Goal: Task Accomplishment & Management: Complete application form

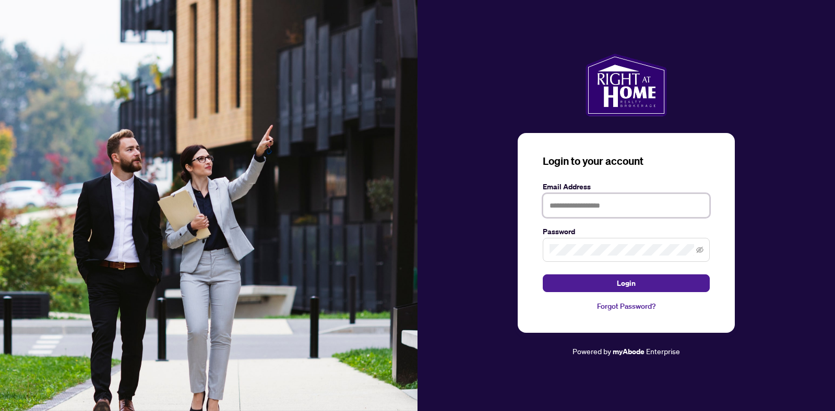
click at [555, 210] on input "text" at bounding box center [626, 206] width 167 height 24
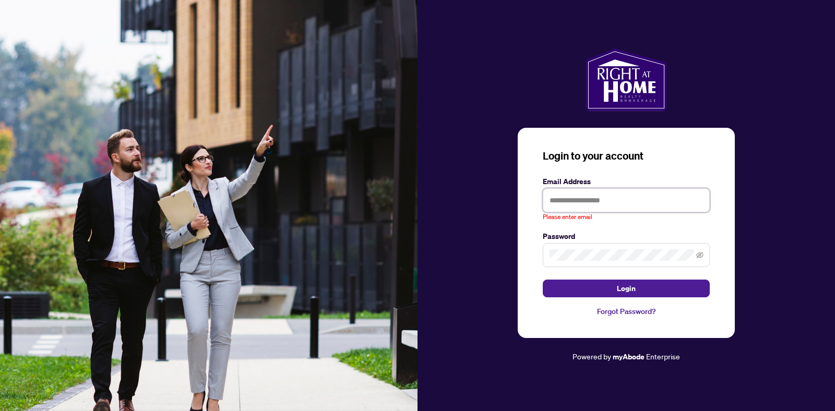
type input "**********"
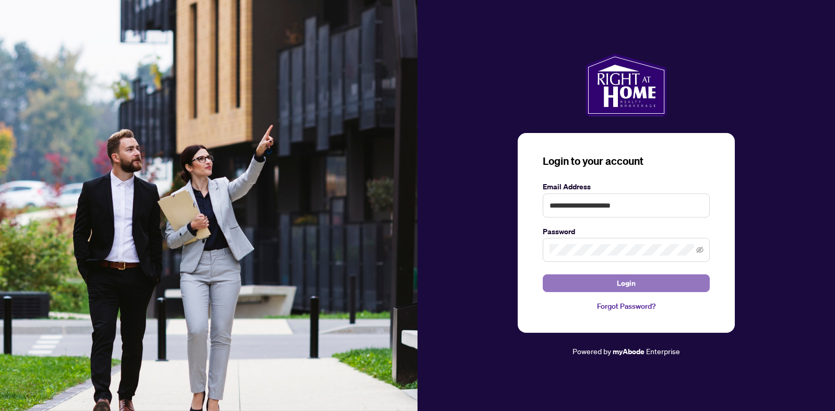
click at [597, 287] on button "Login" at bounding box center [626, 284] width 167 height 18
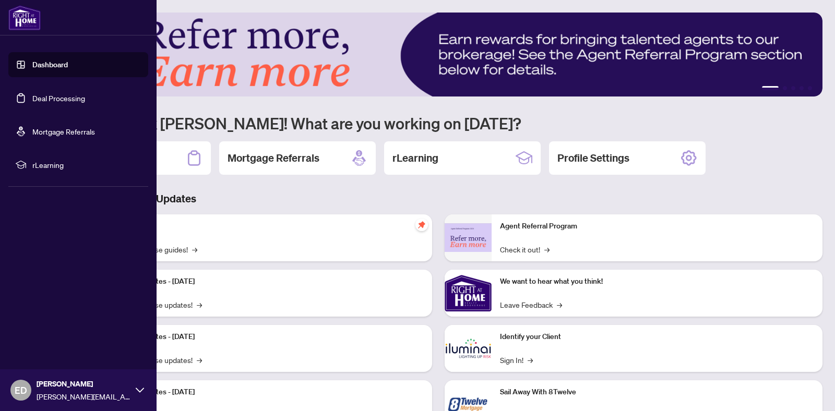
click at [32, 94] on link "Deal Processing" at bounding box center [58, 97] width 53 height 9
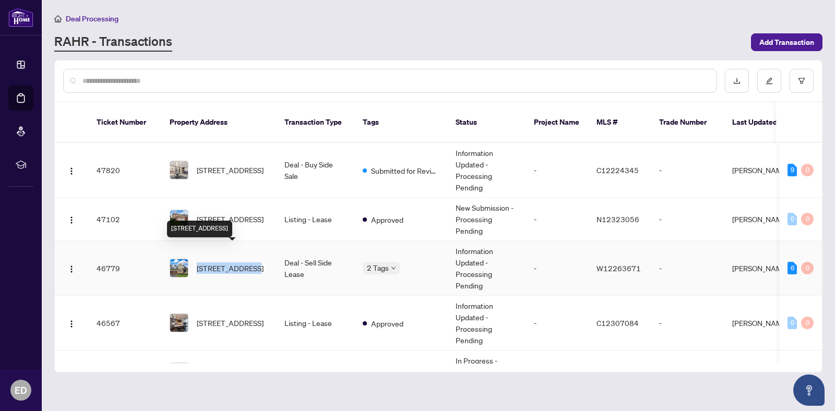
copy span "[STREET_ADDRESS]"
drag, startPoint x: 197, startPoint y: 248, endPoint x: 252, endPoint y: 251, distance: 54.9
click at [252, 263] on span "[STREET_ADDRESS]" at bounding box center [230, 268] width 67 height 11
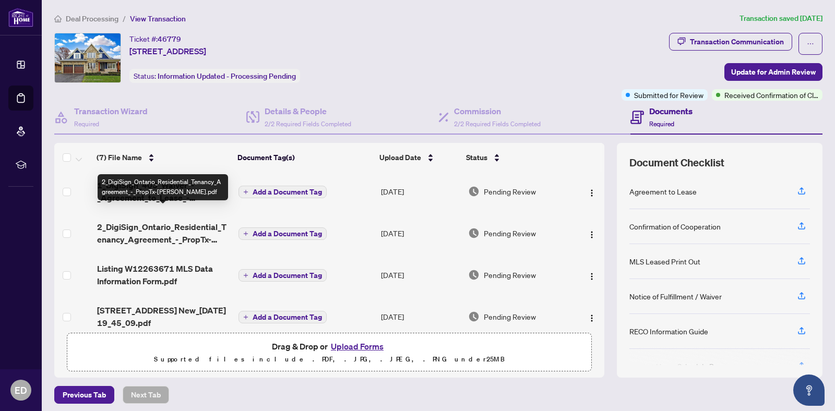
scroll to position [132, 0]
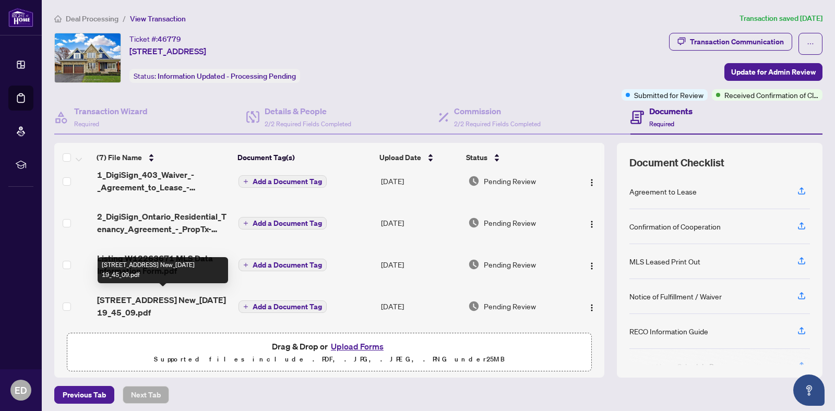
click at [149, 302] on span "[STREET_ADDRESS] New_[DATE] 19_45_09.pdf" at bounding box center [163, 306] width 133 height 25
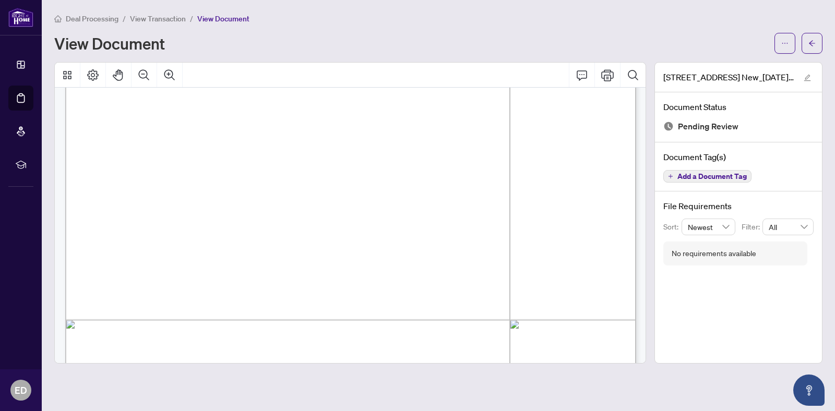
scroll to position [2501, 0]
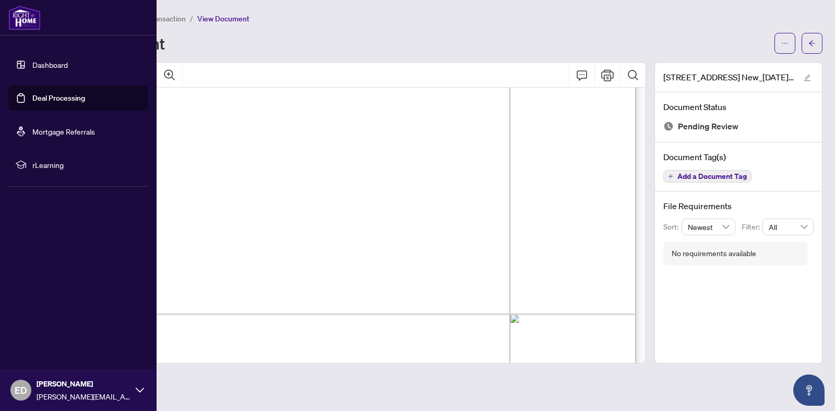
click at [32, 102] on link "Deal Processing" at bounding box center [58, 97] width 53 height 9
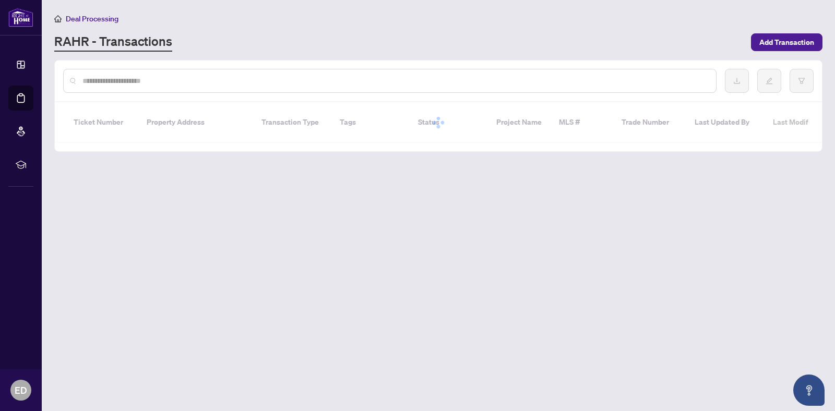
click at [221, 80] on input "text" at bounding box center [394, 80] width 625 height 11
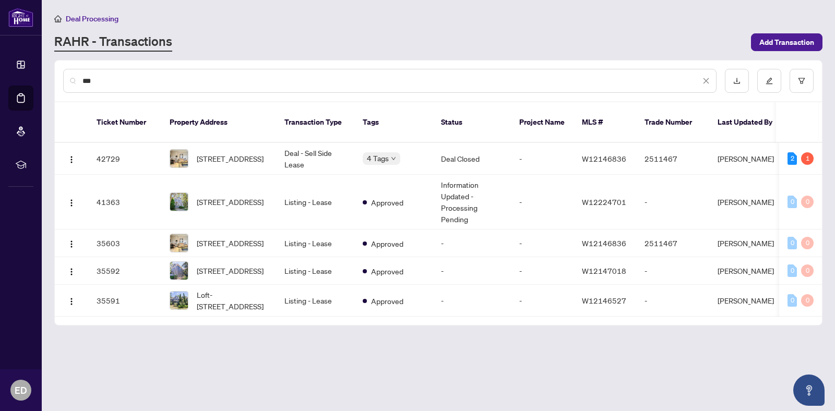
type input "***"
click at [276, 180] on td "Listing - Lease" at bounding box center [315, 202] width 78 height 55
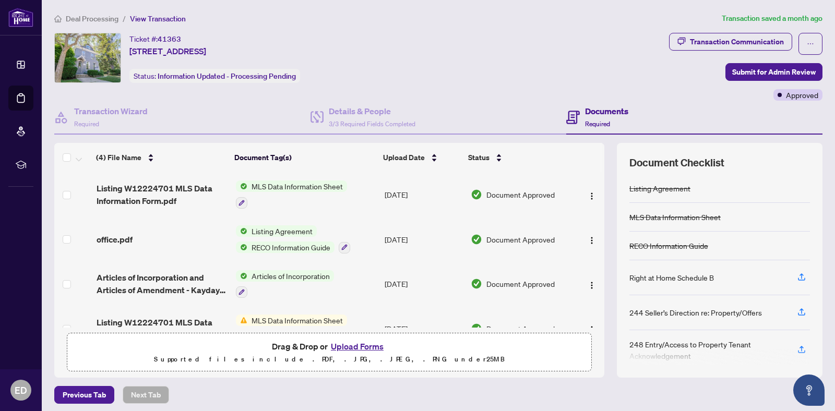
click at [352, 342] on button "Upload Forms" at bounding box center [357, 347] width 59 height 14
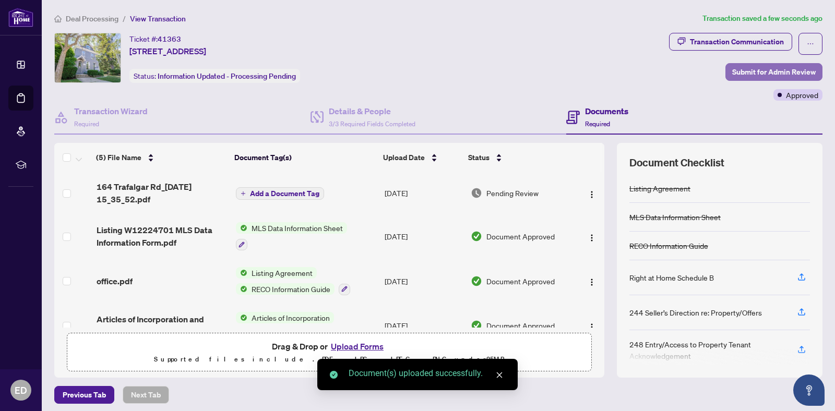
click at [775, 73] on span "Submit for Admin Review" at bounding box center [774, 72] width 84 height 17
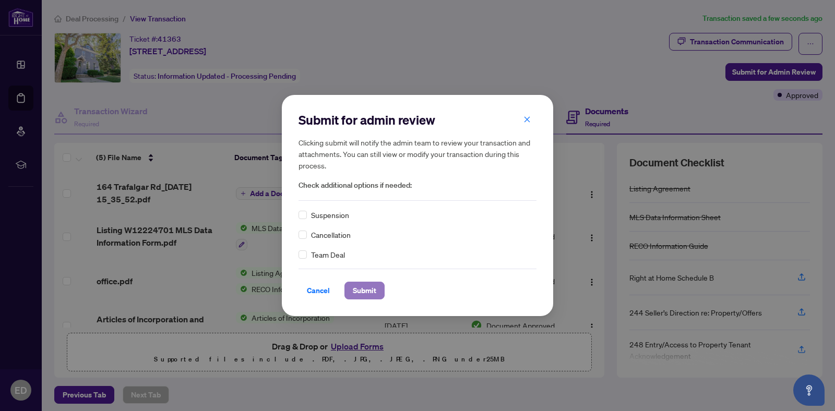
click at [372, 290] on span "Submit" at bounding box center [364, 290] width 23 height 17
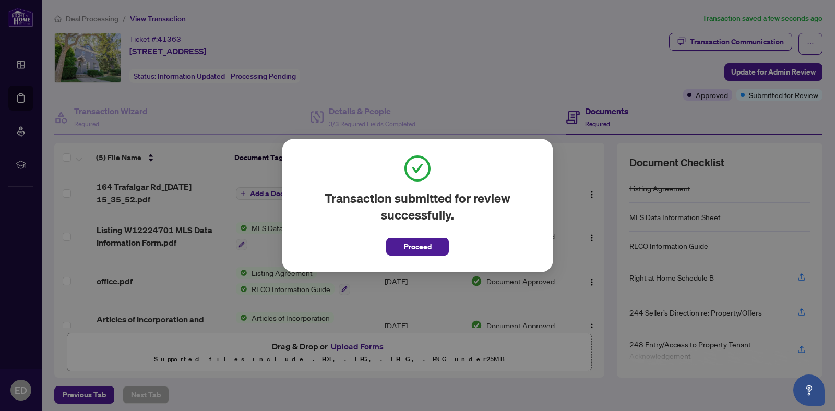
click at [405, 260] on div "Transaction submitted for review successfully. Proceed Cancel OK" at bounding box center [417, 206] width 271 height 134
click at [403, 253] on button "Proceed" at bounding box center [417, 247] width 63 height 18
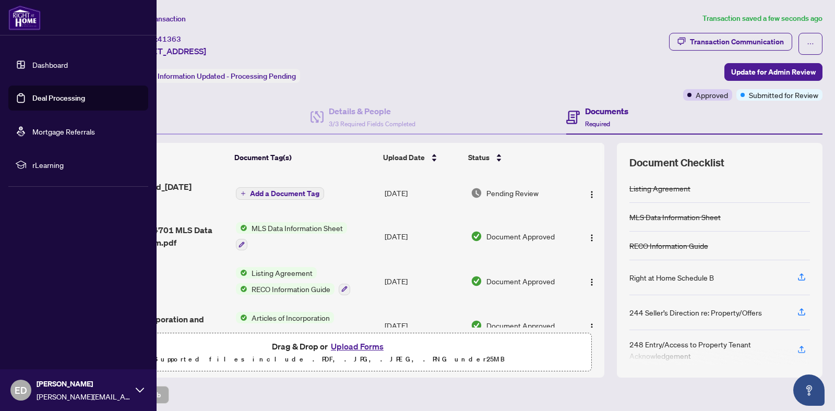
click at [53, 103] on link "Deal Processing" at bounding box center [58, 97] width 53 height 9
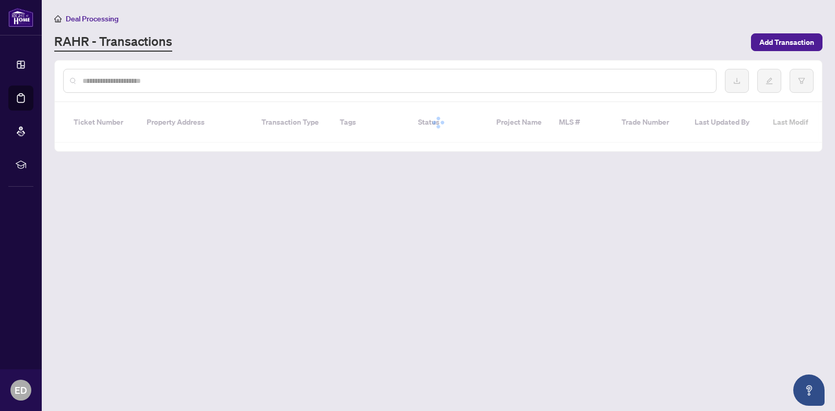
click at [239, 75] on input "text" at bounding box center [394, 80] width 625 height 11
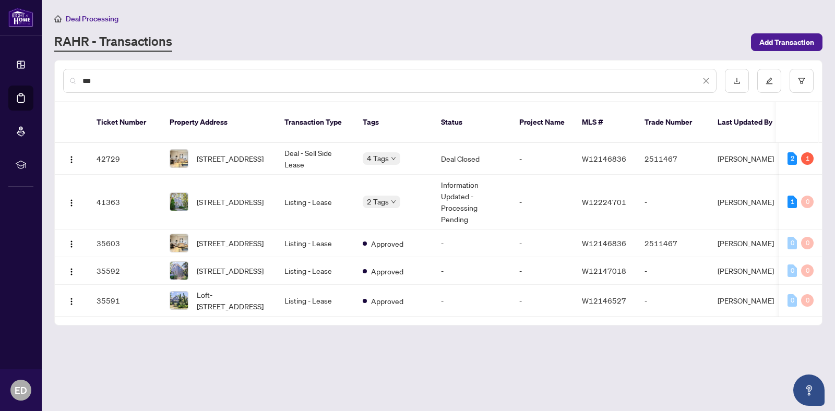
type input "***"
click at [442, 302] on td "-" at bounding box center [472, 301] width 78 height 32
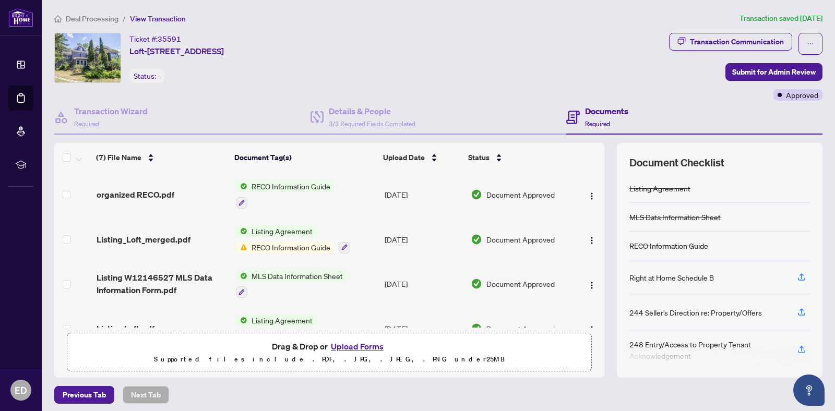
click at [349, 342] on button "Upload Forms" at bounding box center [357, 347] width 59 height 14
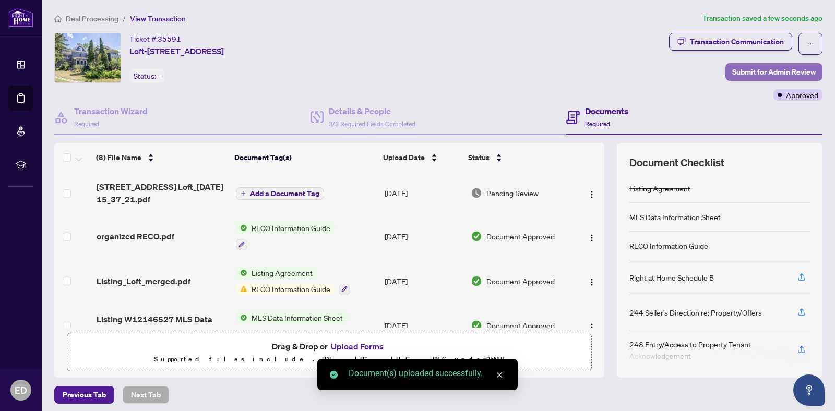
click at [795, 72] on span "Submit for Admin Review" at bounding box center [774, 72] width 84 height 17
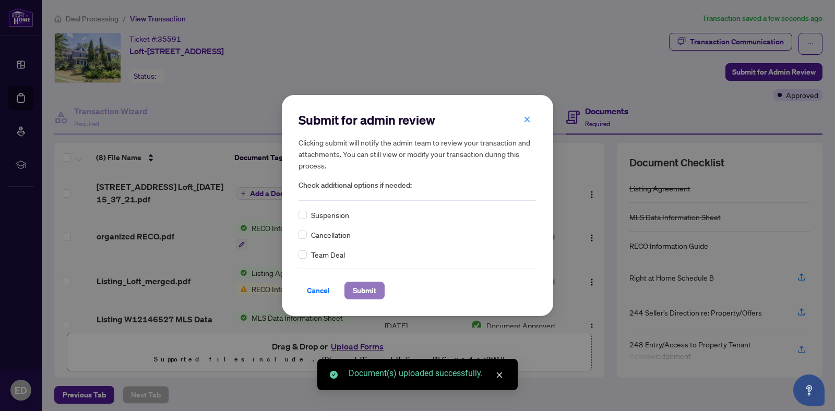
click at [359, 293] on span "Submit" at bounding box center [364, 290] width 23 height 17
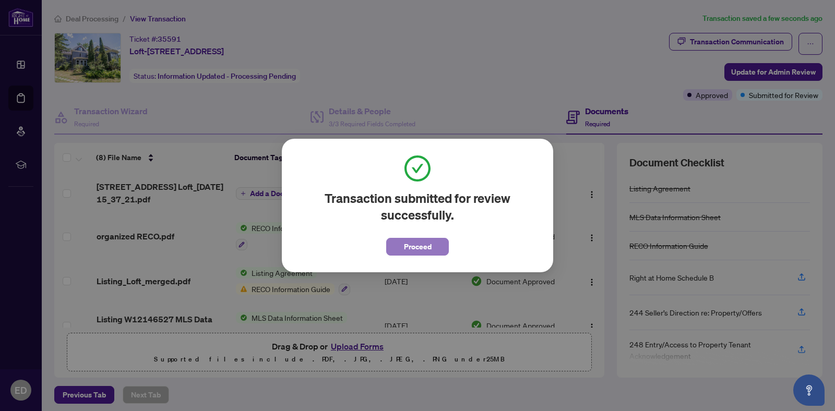
click at [409, 245] on span "Proceed" at bounding box center [418, 247] width 28 height 17
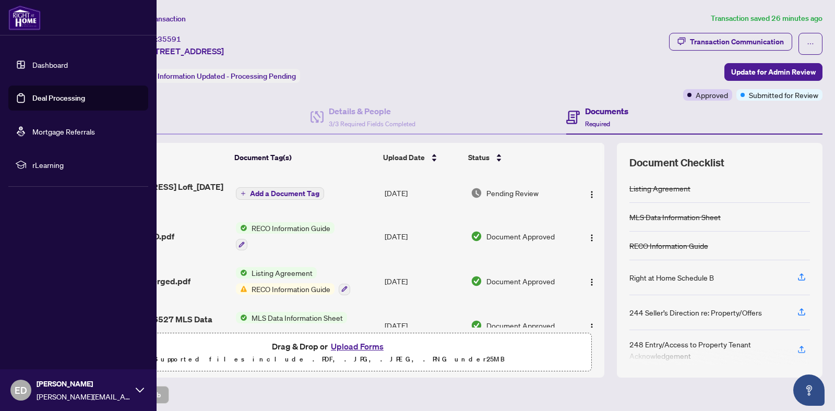
click at [29, 163] on li "rLearning" at bounding box center [78, 164] width 140 height 25
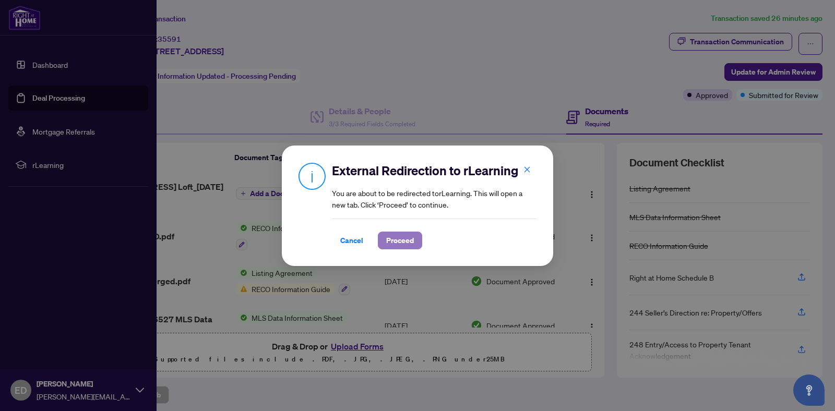
click at [407, 238] on span "Proceed" at bounding box center [400, 240] width 28 height 17
